Goal: Transaction & Acquisition: Purchase product/service

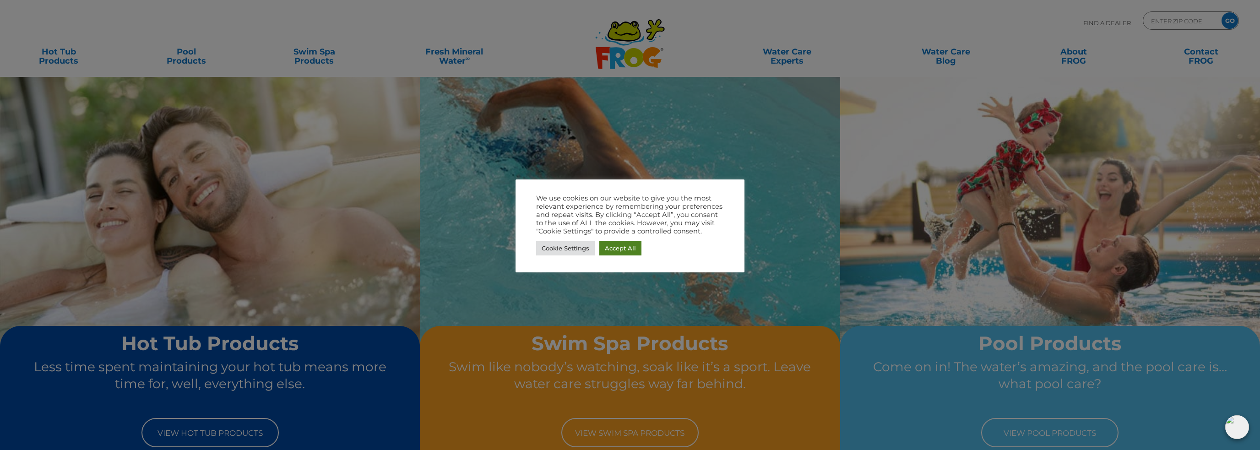
click at [619, 247] on link "Accept All" at bounding box center [620, 248] width 42 height 14
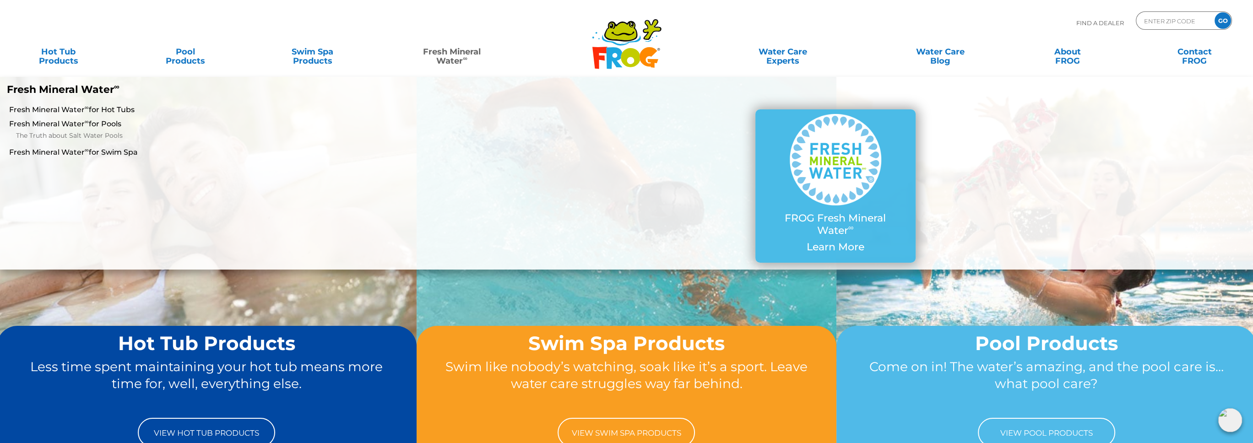
click at [464, 50] on link "Fresh Mineral Water ∞" at bounding box center [452, 52] width 124 height 18
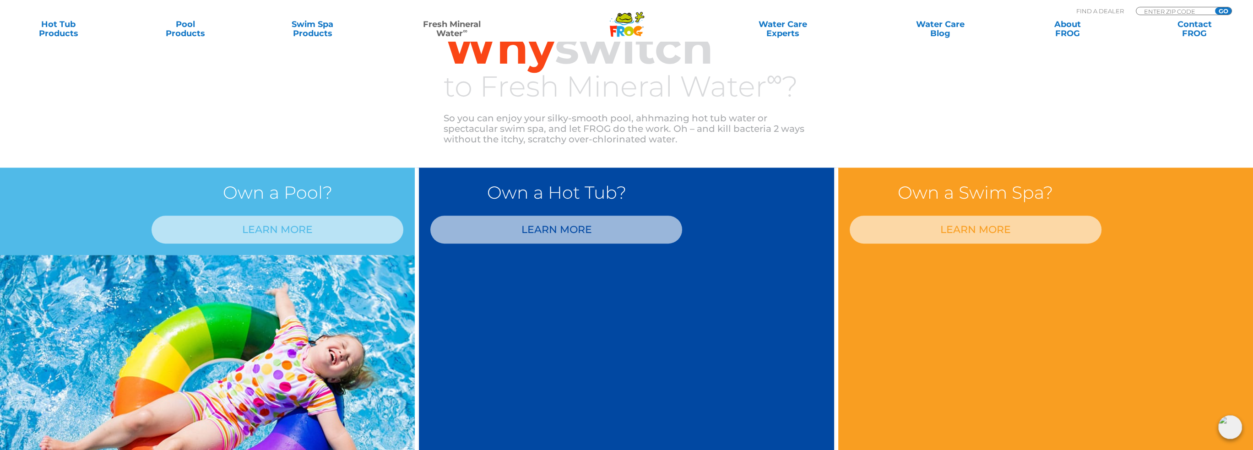
scroll to position [504, 0]
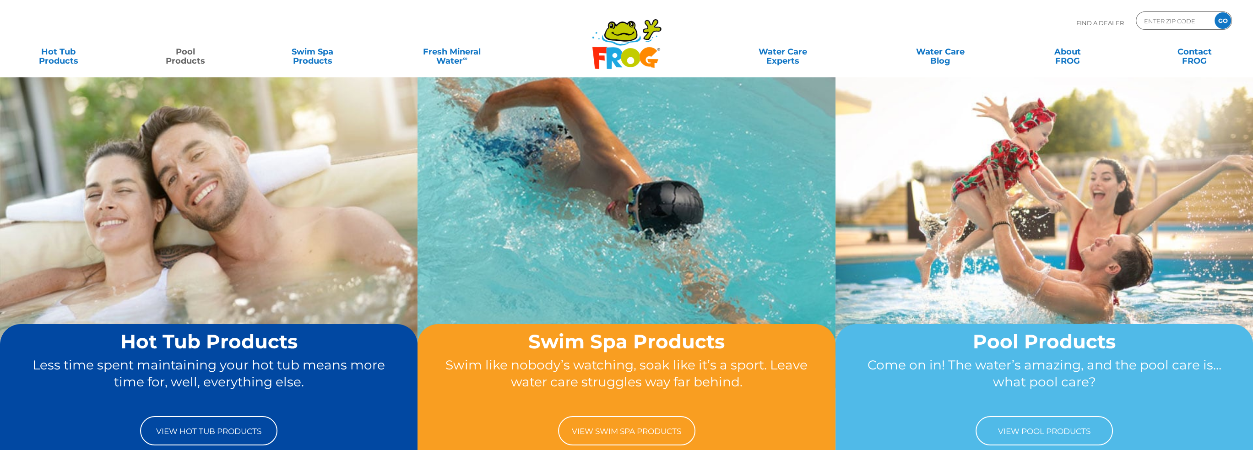
click at [188, 59] on link "Pool Products" at bounding box center [185, 52] width 99 height 18
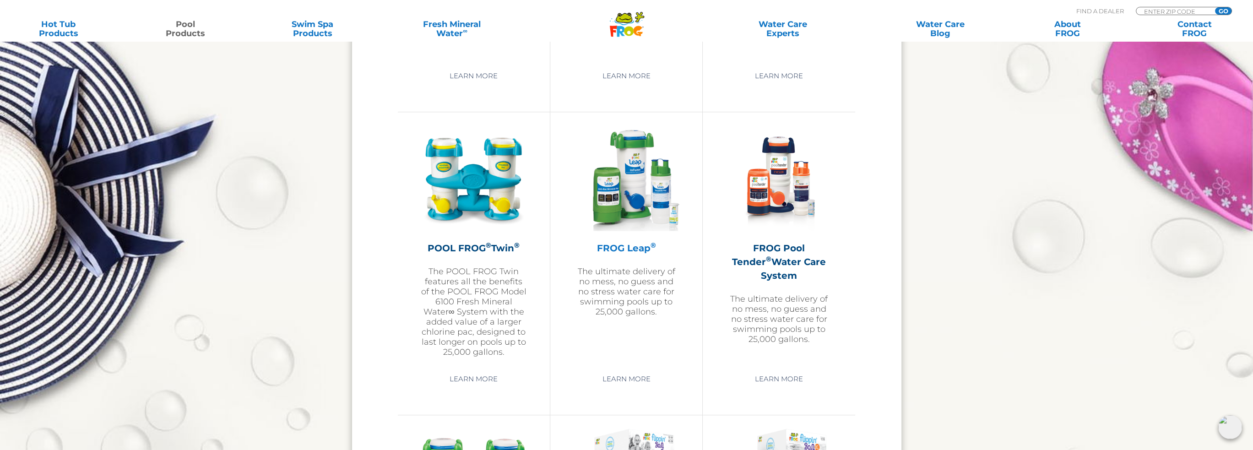
scroll to position [1603, 0]
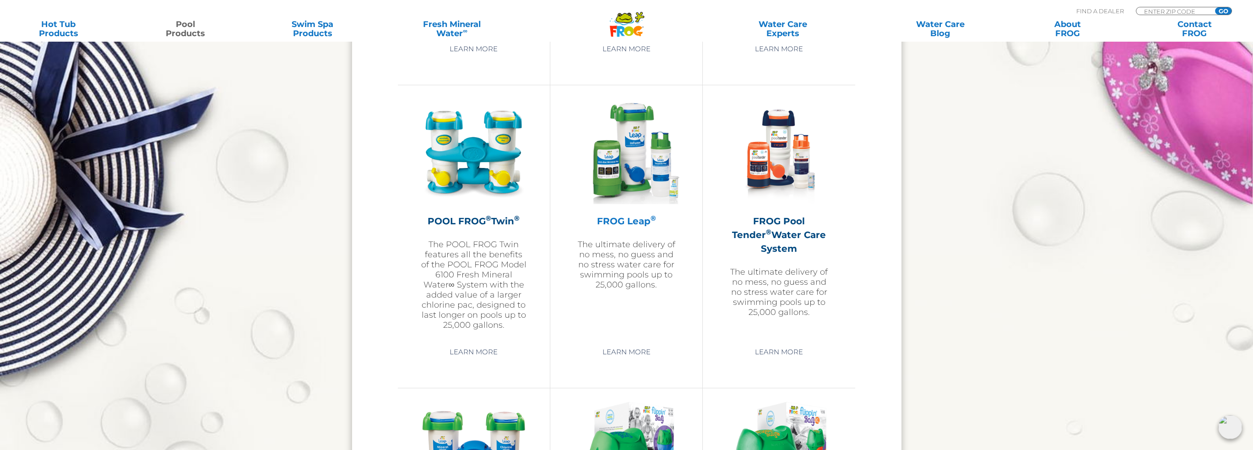
click at [633, 180] on img at bounding box center [626, 152] width 106 height 106
